Goal: Task Accomplishment & Management: Complete application form

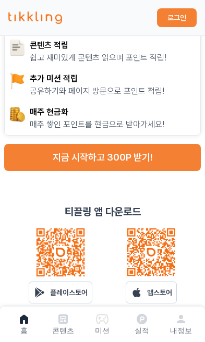
scroll to position [187, 0]
click at [150, 291] on p "앱스토어" at bounding box center [159, 292] width 25 height 10
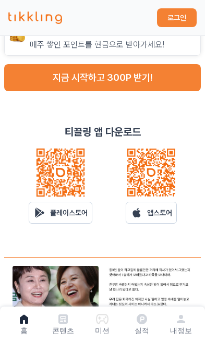
scroll to position [266, 0]
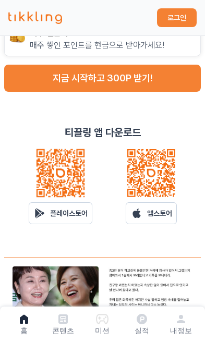
click at [62, 210] on p "플레이스토어" at bounding box center [69, 213] width 38 height 10
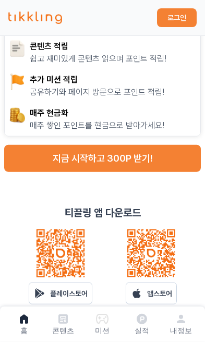
scroll to position [182, 0]
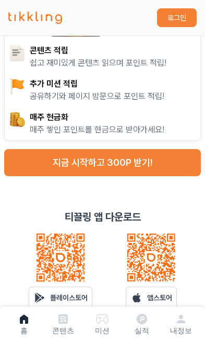
click at [69, 162] on button "지금 시작하고 300P 받기!" at bounding box center [102, 162] width 197 height 27
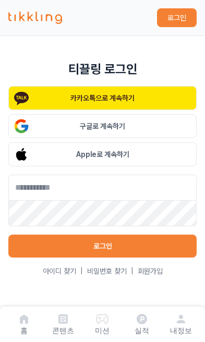
click at [50, 102] on button "카카오톡으로 계속하기" at bounding box center [102, 98] width 188 height 24
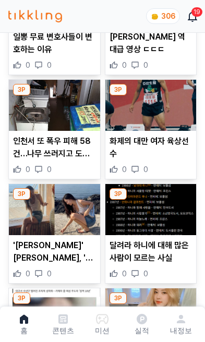
scroll to position [326, 0]
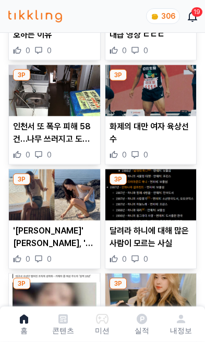
click at [180, 336] on p "내정보" at bounding box center [181, 330] width 22 height 10
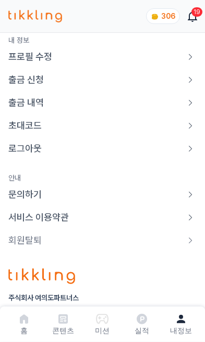
scroll to position [148, 0]
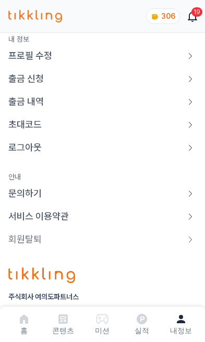
click at [45, 127] on link "초대코드" at bounding box center [102, 124] width 188 height 15
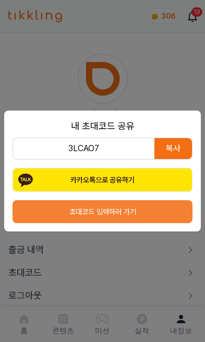
click at [181, 218] on button "초대코드 입력하러 가기" at bounding box center [103, 211] width 180 height 23
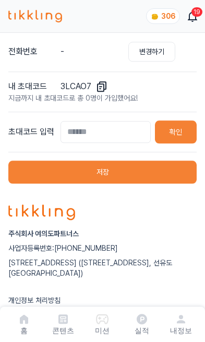
scroll to position [235, 0]
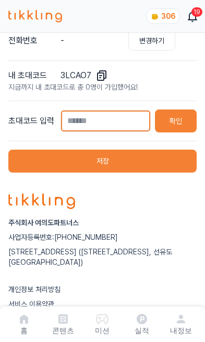
click at [95, 123] on input "text" at bounding box center [105, 121] width 90 height 22
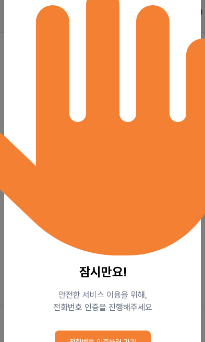
scroll to position [186, 0]
type input "********"
click at [120, 342] on button "전화번호 인증하러 가기" at bounding box center [103, 342] width 96 height 23
